Goal: Task Accomplishment & Management: Manage account settings

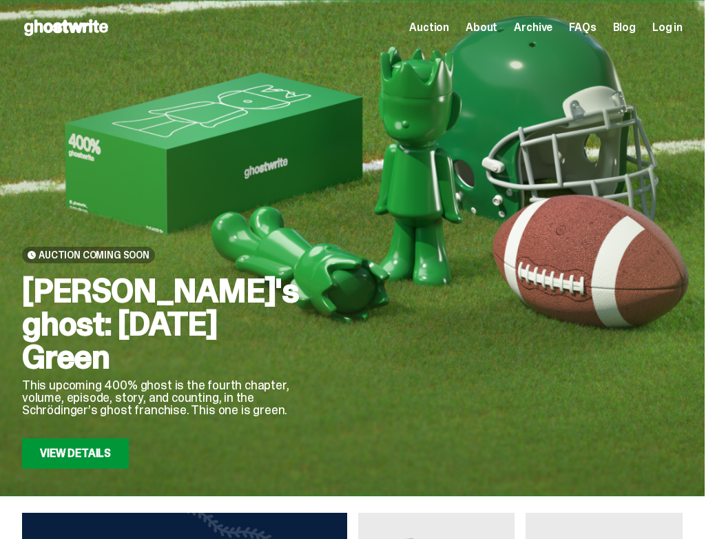
click at [668, 26] on span "Log in" at bounding box center [667, 27] width 30 height 11
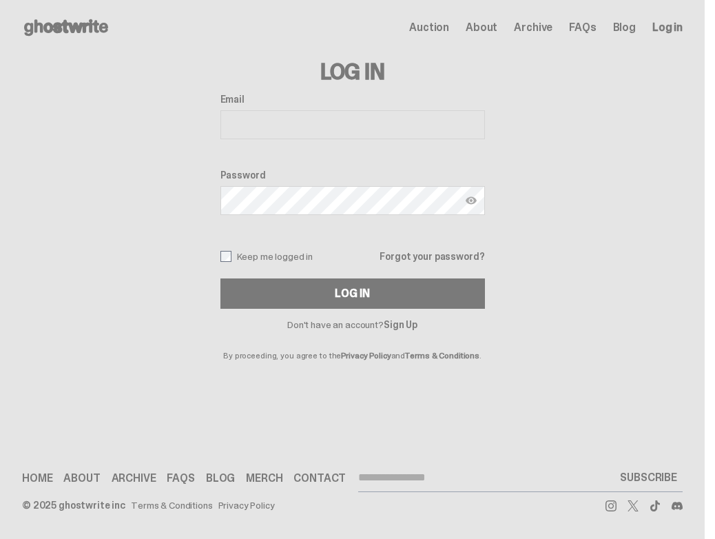
click at [340, 131] on input "Email" at bounding box center [352, 124] width 264 height 29
type input "**********"
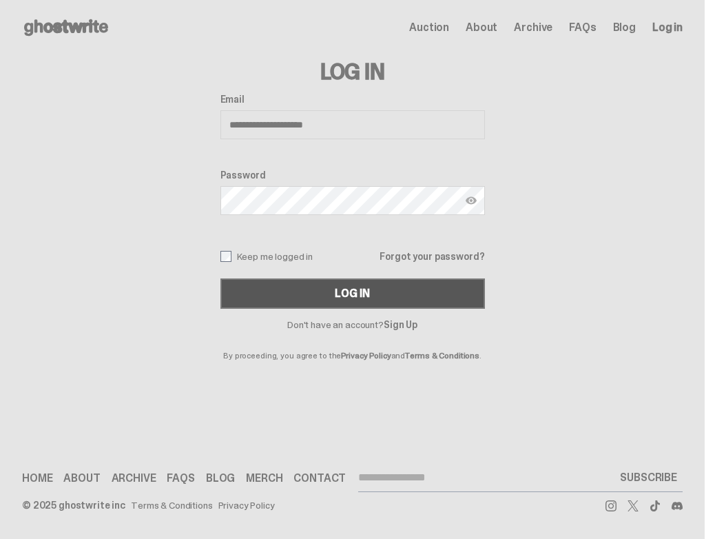
click at [383, 288] on button "Log In" at bounding box center [352, 293] width 264 height 30
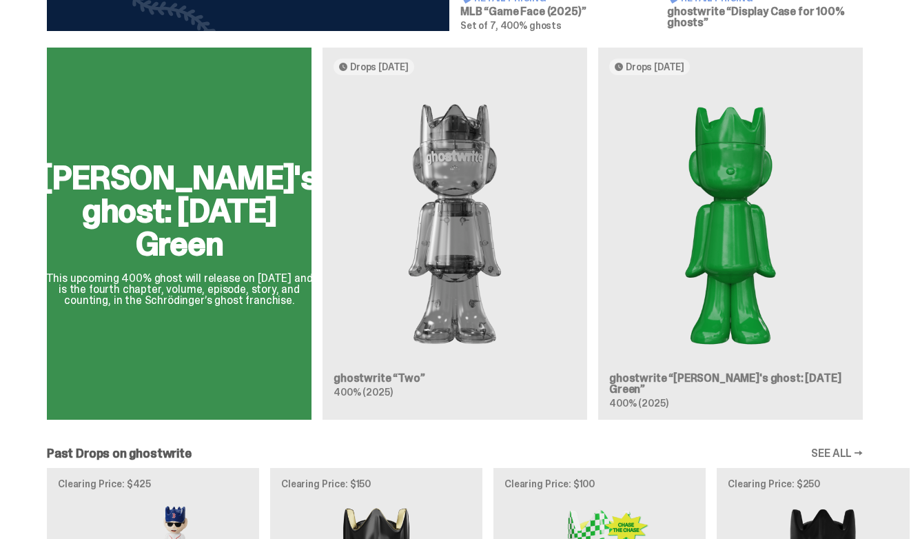
scroll to position [742, 0]
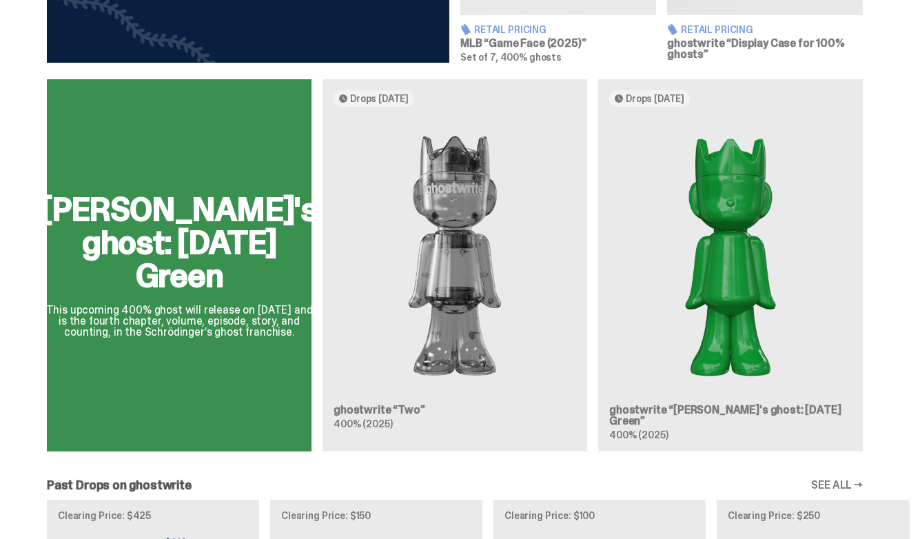
click at [484, 239] on div "Schrödinger's ghost: Sunday Green This upcoming 400% ghost will release on Augu…" at bounding box center [454, 270] width 909 height 383
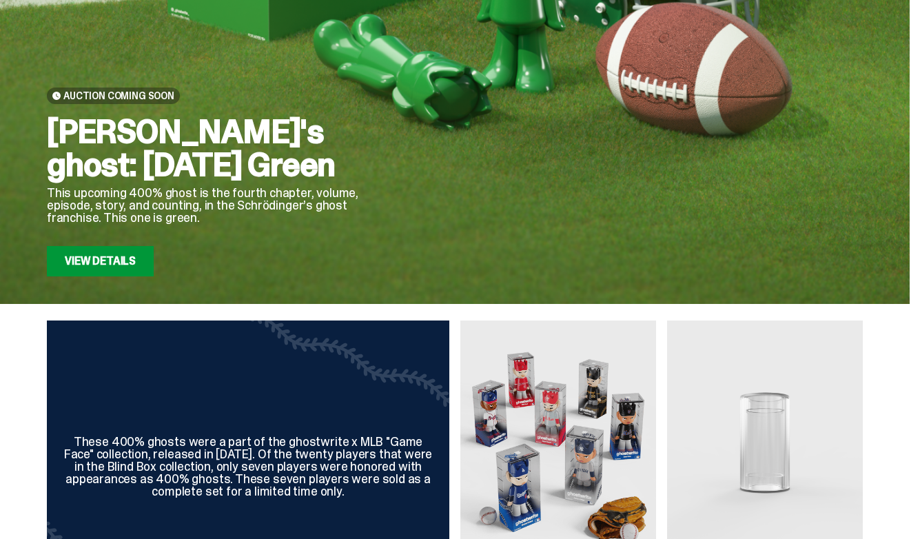
scroll to position [0, 0]
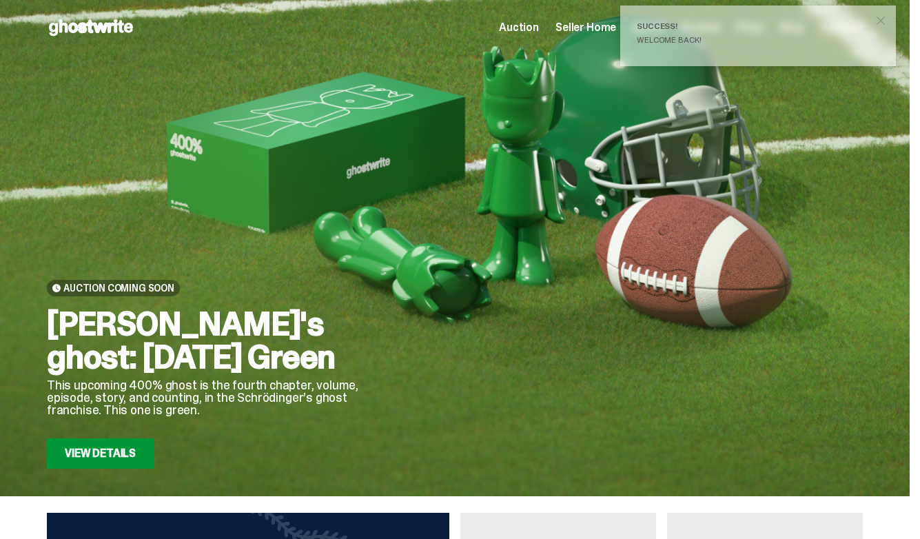
click at [579, 22] on span "Seller Home" at bounding box center [585, 27] width 61 height 11
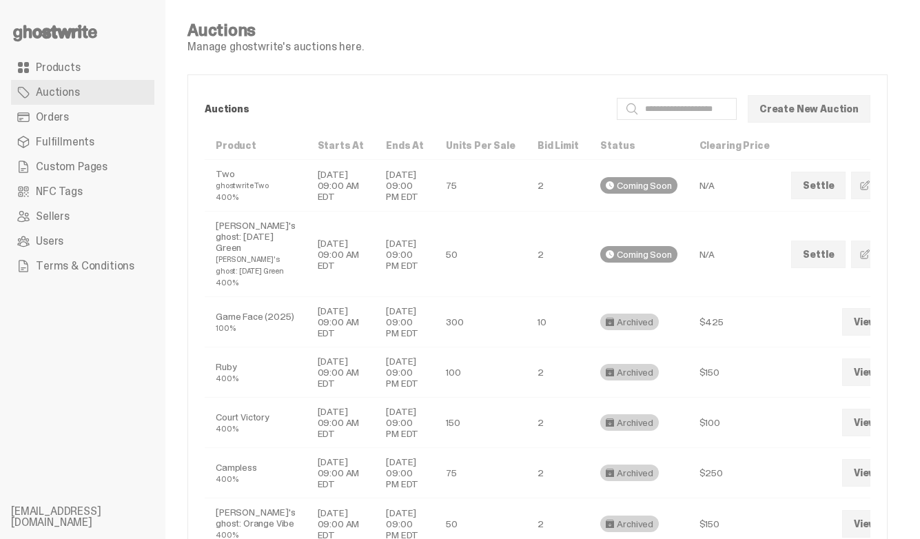
drag, startPoint x: 308, startPoint y: 196, endPoint x: 372, endPoint y: 204, distance: 64.6
click at [373, 204] on tr "Two ghostwrite Two 400% [DATE] 09:00 AM EDT [DATE] 09:00 PM EDT 75 2 Coming Soo…" at bounding box center [564, 186] width 718 height 52
click at [317, 267] on td "[DATE] 09:00 AM EDT" at bounding box center [341, 253] width 69 height 85
